Goal: Task Accomplishment & Management: Complete application form

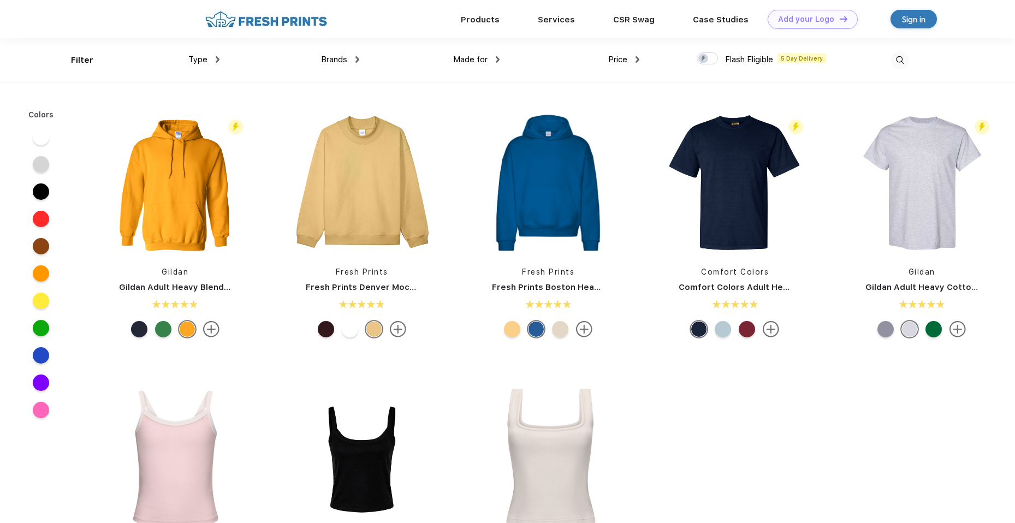
scroll to position [1, 0]
click at [216, 62] on img at bounding box center [218, 59] width 4 height 7
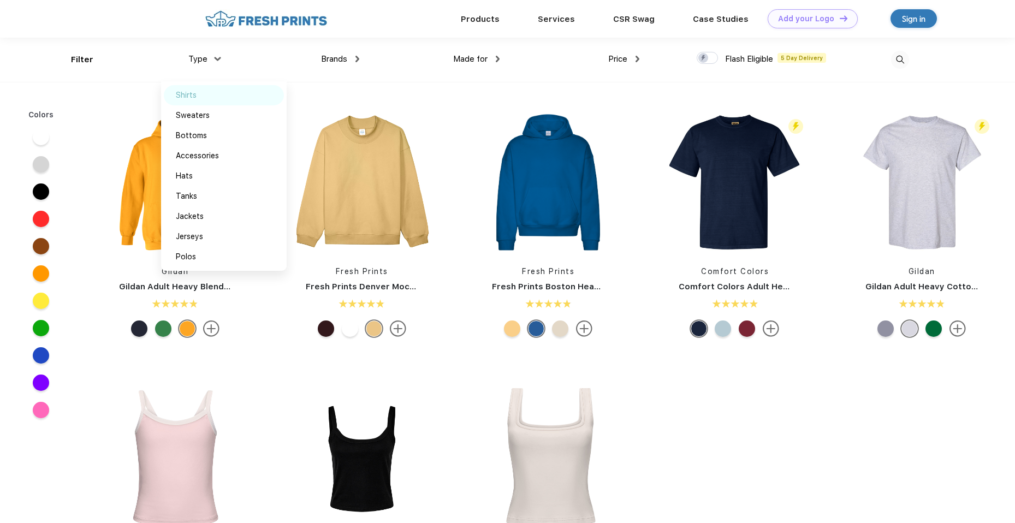
click at [203, 94] on div "Shirts" at bounding box center [224, 95] width 120 height 20
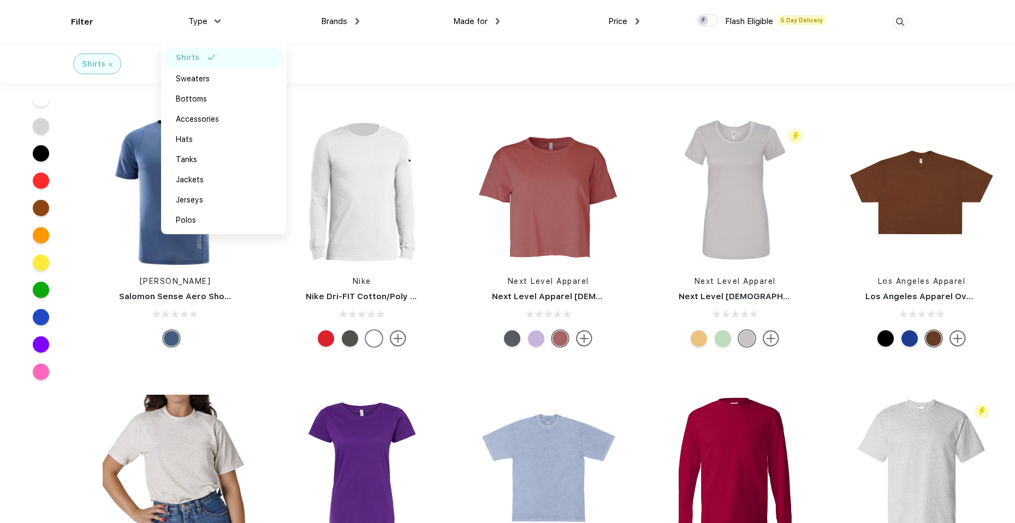
scroll to position [2978, 0]
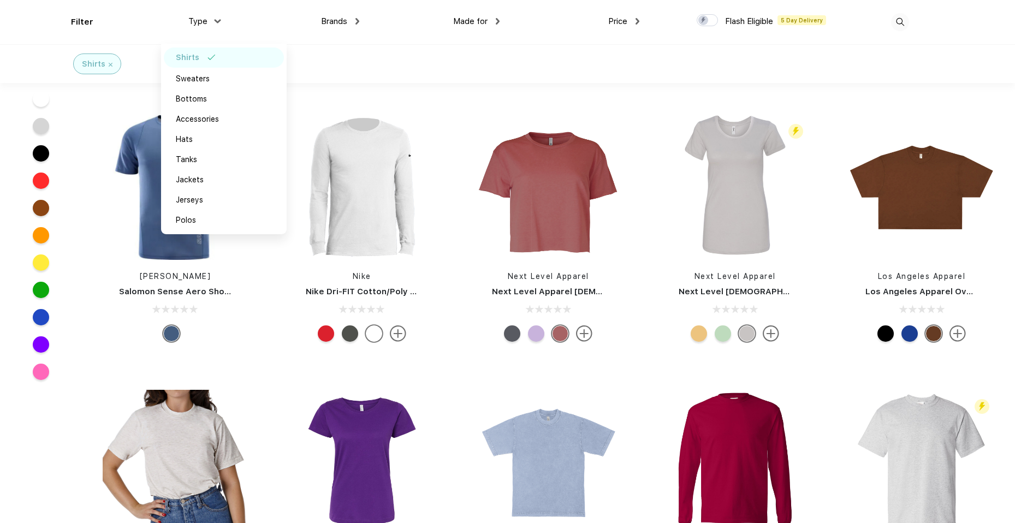
click at [539, 63] on div "Shirts" at bounding box center [507, 63] width 1015 height 39
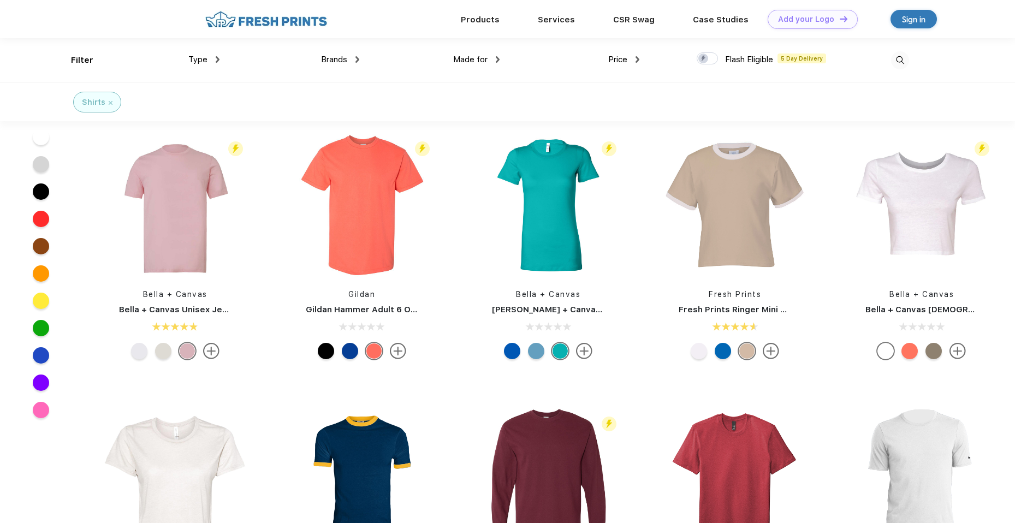
scroll to position [0, 0]
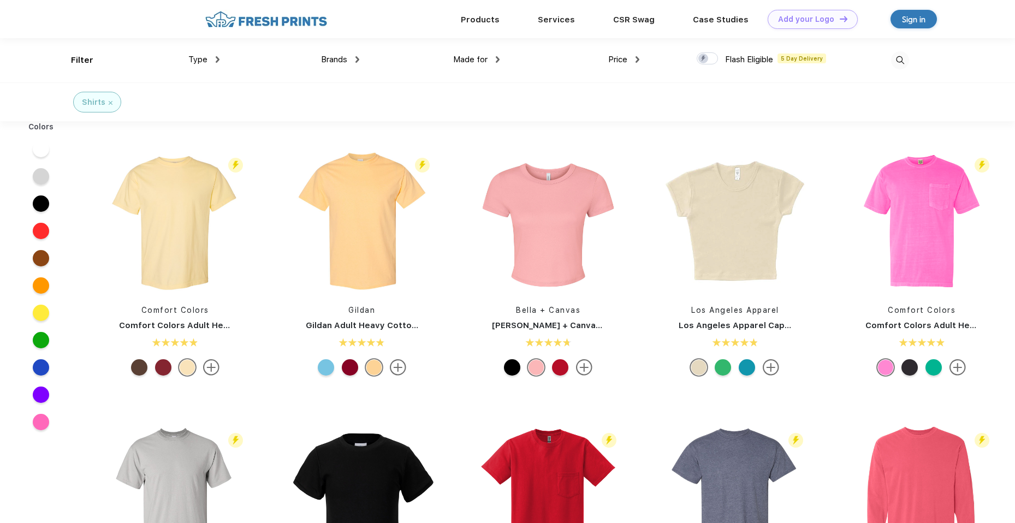
click at [212, 61] on div "Type" at bounding box center [203, 60] width 31 height 13
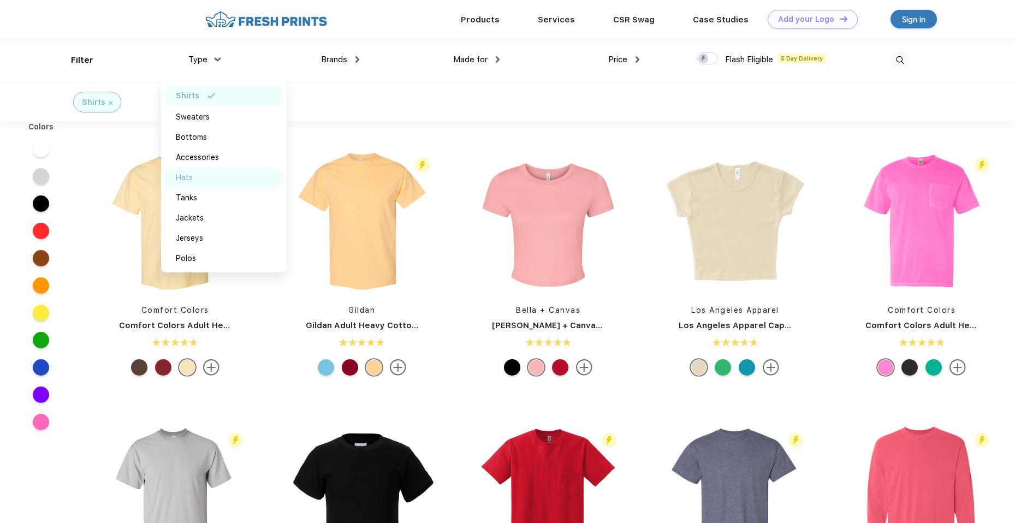
click at [193, 180] on div "Hats" at bounding box center [224, 178] width 120 height 20
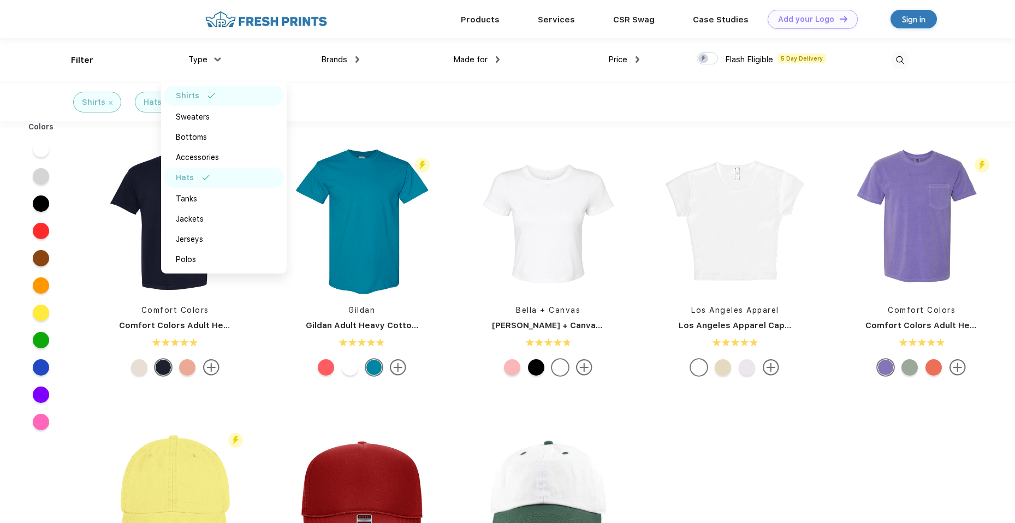
click at [209, 97] on img at bounding box center [212, 95] width 8 height 5
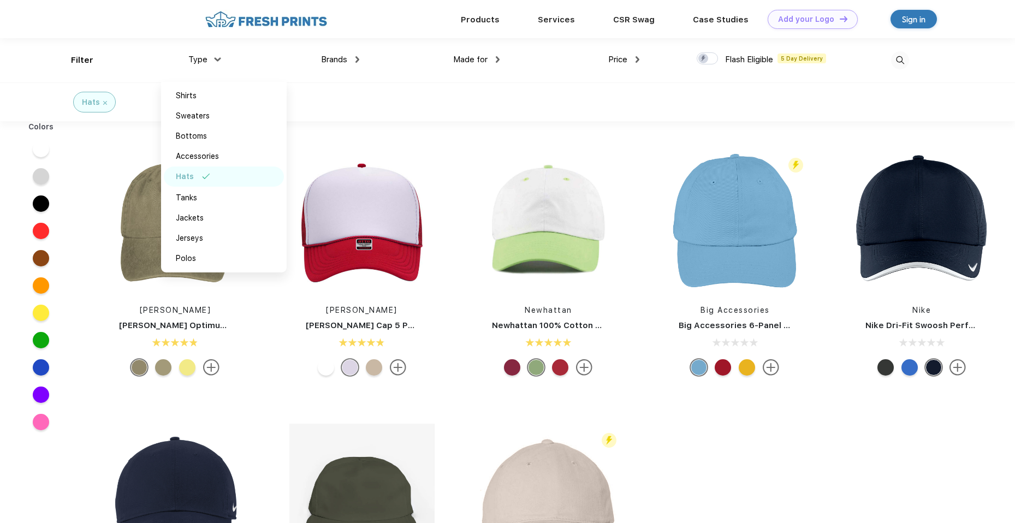
click at [457, 102] on div "Hats" at bounding box center [507, 101] width 1015 height 39
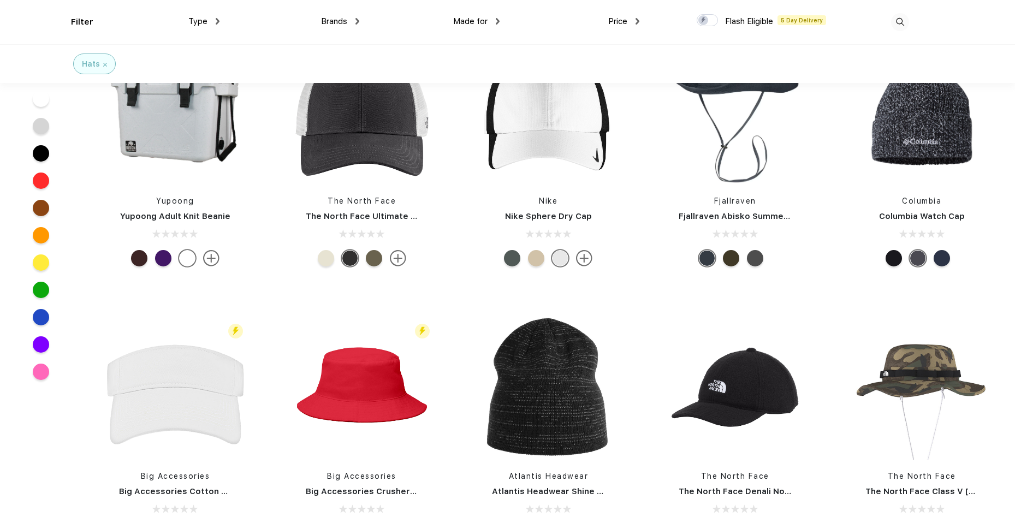
scroll to position [1449, 0]
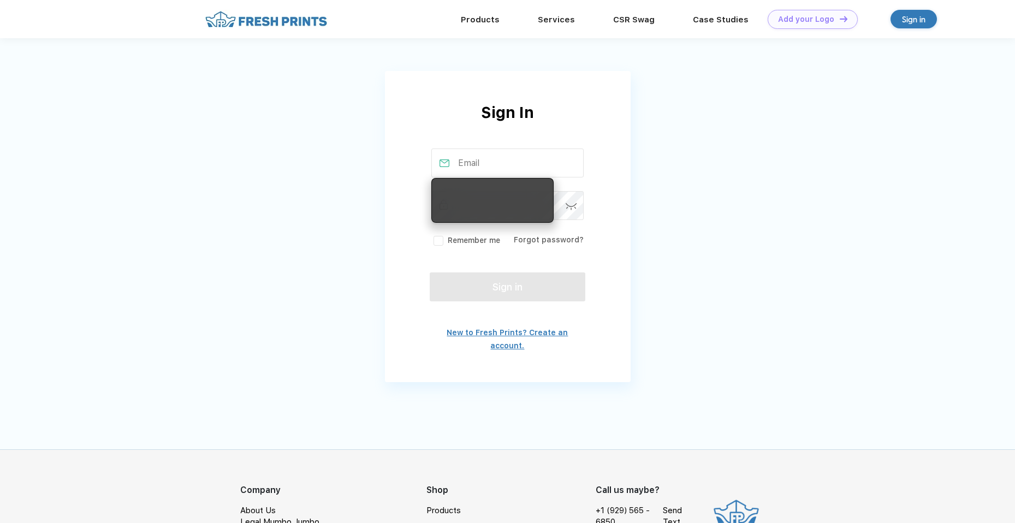
click at [542, 336] on link "New to Fresh Prints? Create an account." at bounding box center [507, 339] width 121 height 22
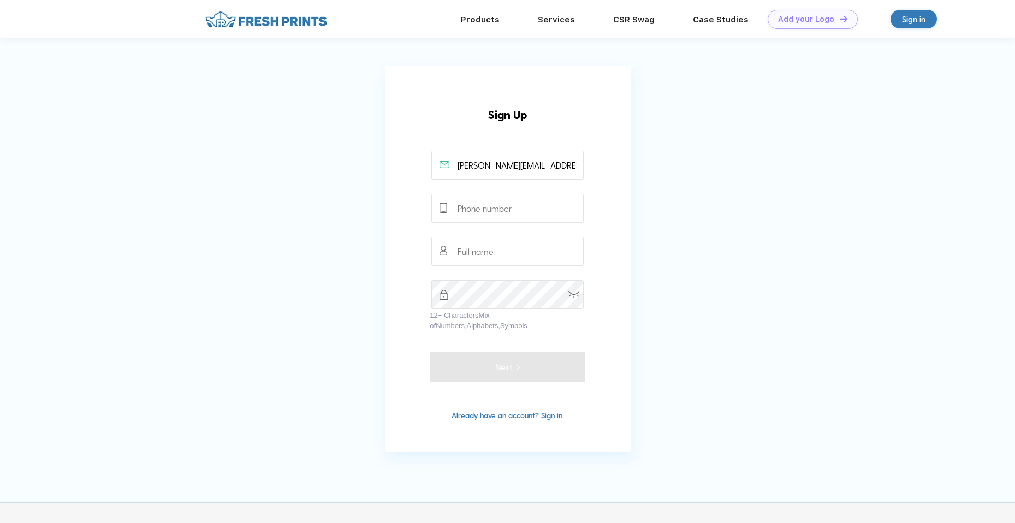
type input "[PERSON_NAME][EMAIL_ADDRESS][DOMAIN_NAME]"
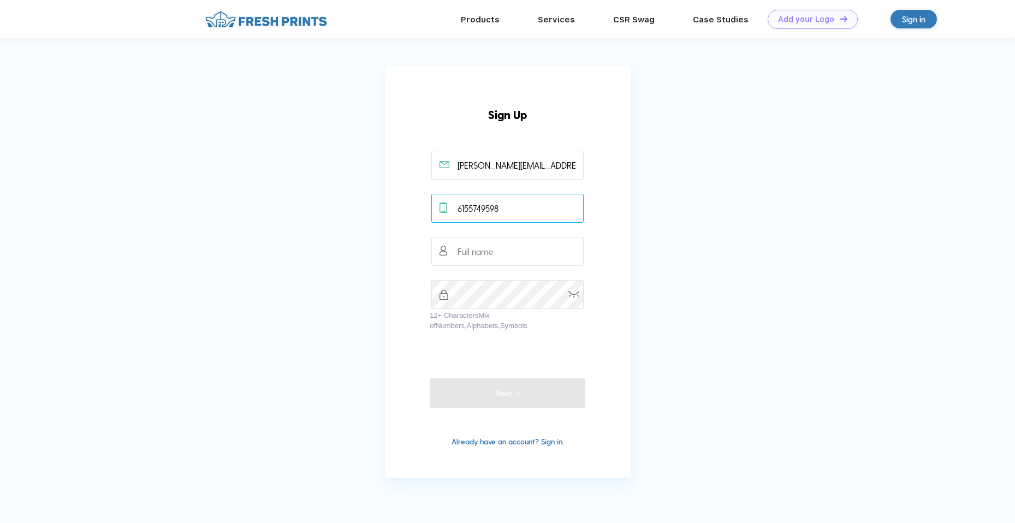
type input "6155749598"
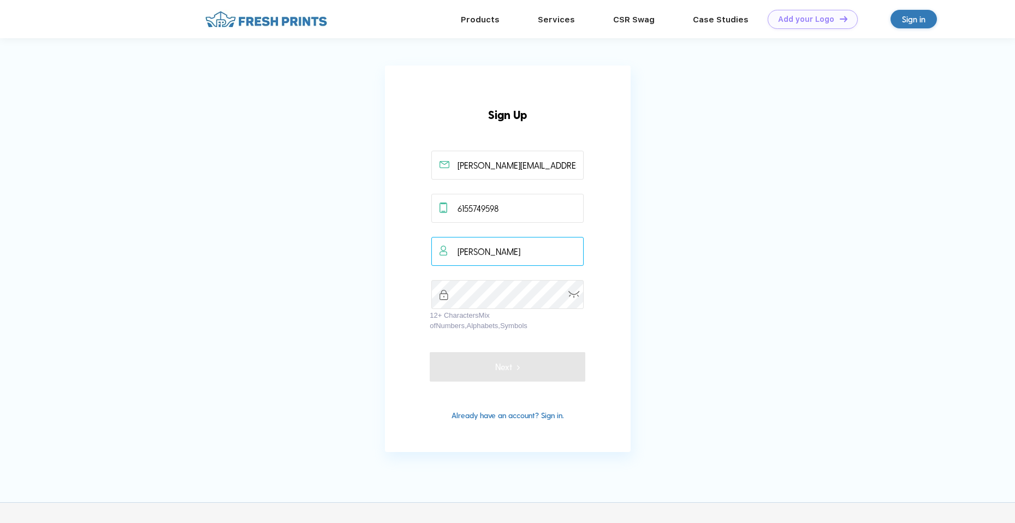
type input "Travis Gable"
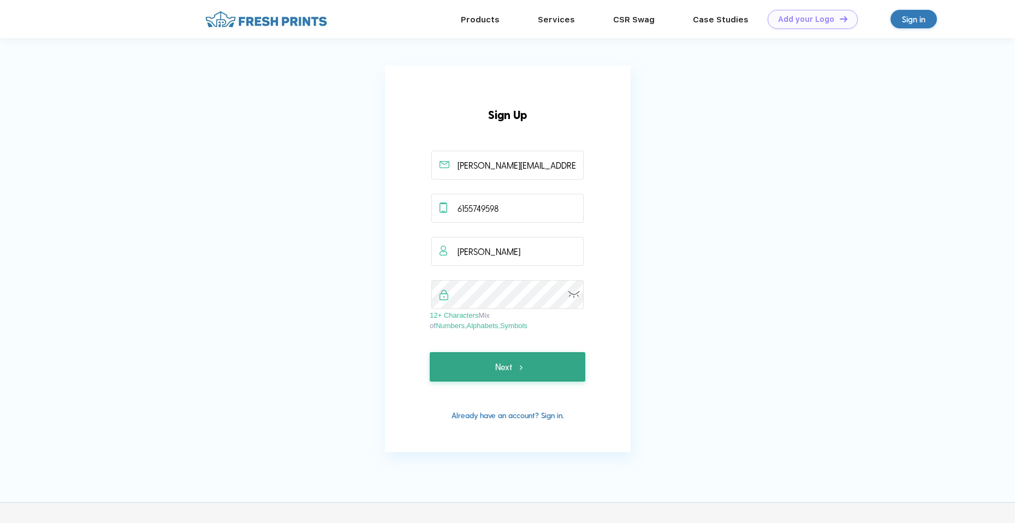
click at [506, 368] on span "Next" at bounding box center [507, 367] width 25 height 13
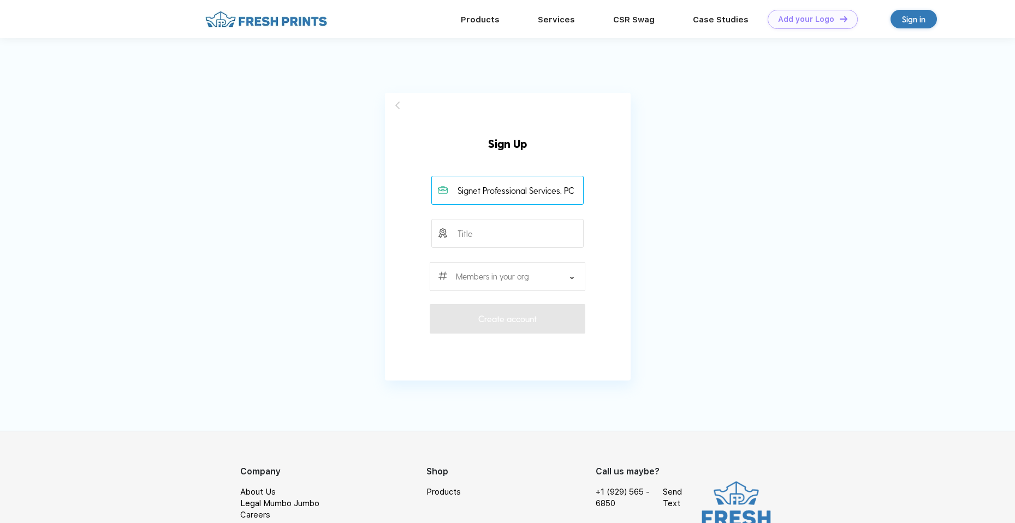
type input "Signet Professional Services, PC"
click at [483, 239] on input "text" at bounding box center [508, 233] width 152 height 29
type input "Owner"
click at [550, 279] on div at bounding box center [507, 276] width 155 height 29
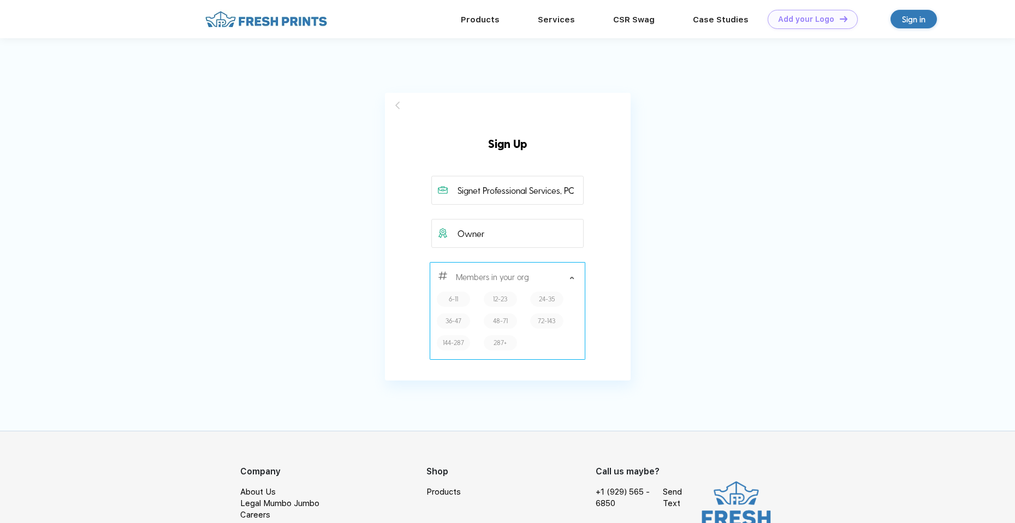
click at [450, 299] on label "6-11" at bounding box center [453, 299] width 9 height 10
type input "6-11"
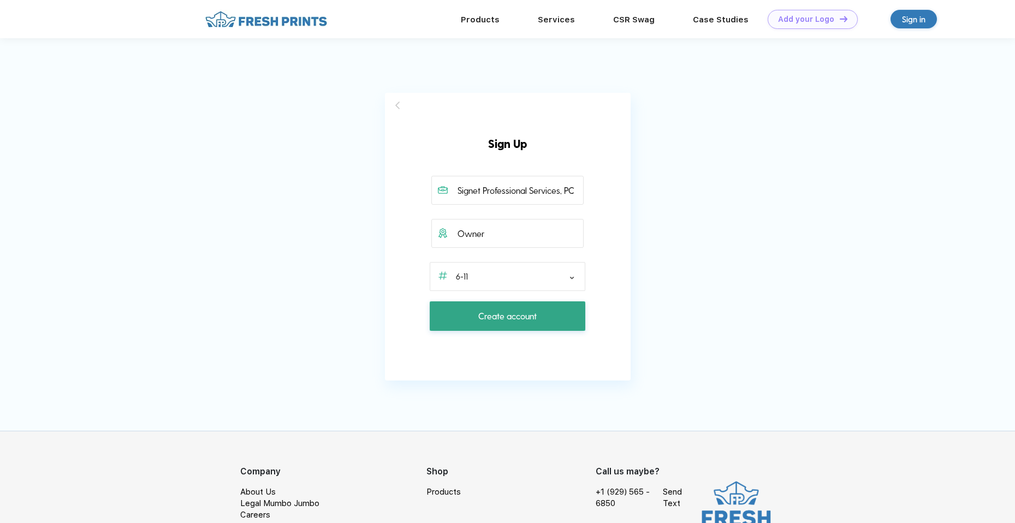
click at [497, 316] on span "Create account" at bounding box center [507, 316] width 58 height 13
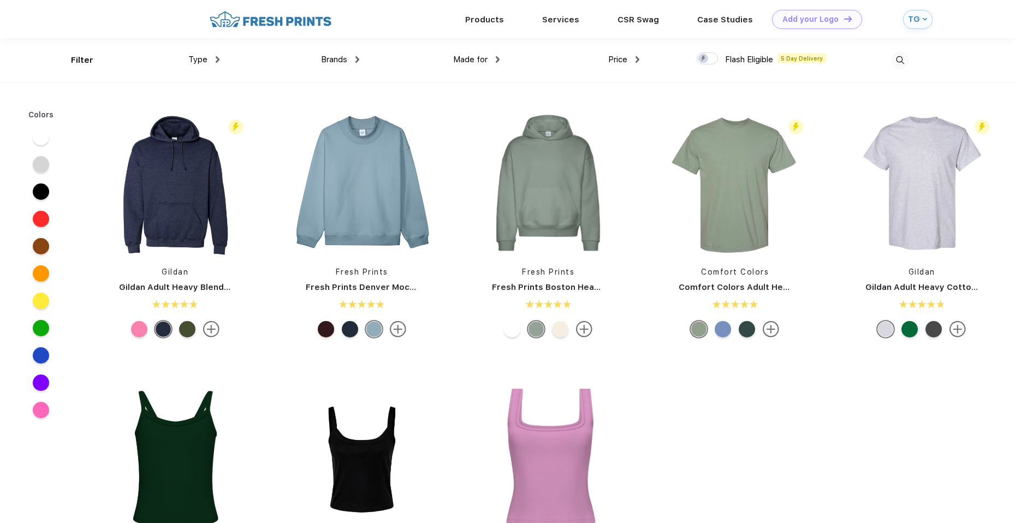
scroll to position [1, 0]
click at [802, 22] on div "Design Tool" at bounding box center [810, 18] width 46 height 9
